Goal: Task Accomplishment & Management: Manage account settings

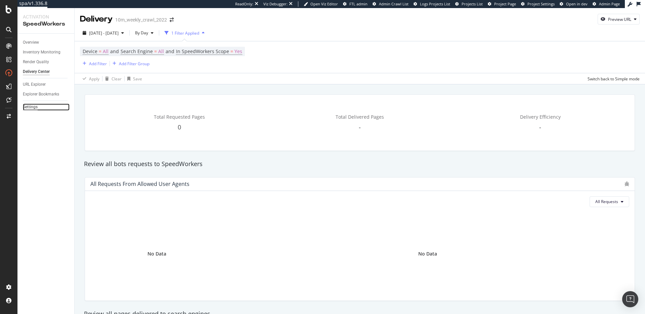
click at [35, 105] on div "Settings" at bounding box center [30, 106] width 15 height 7
